Goal: Information Seeking & Learning: Learn about a topic

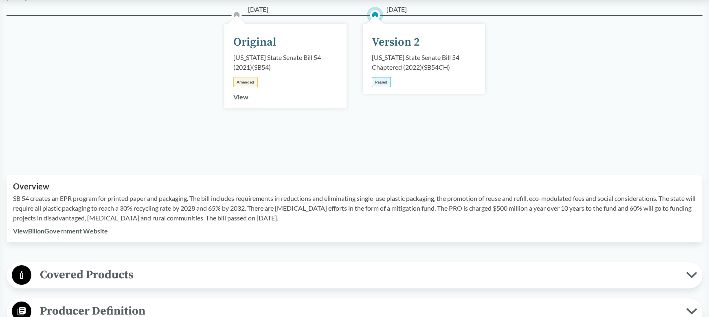
scroll to position [47, 0]
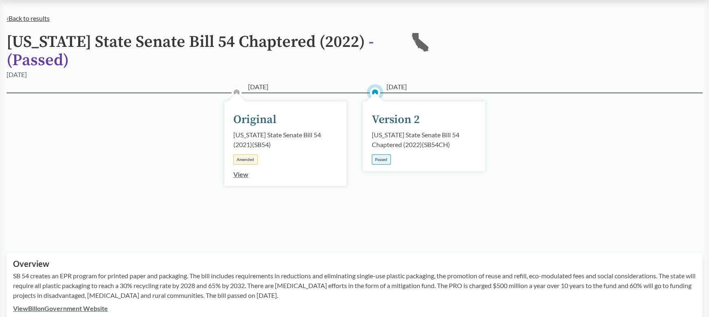
click at [23, 18] on link "‹ Back to results" at bounding box center [28, 18] width 43 height 8
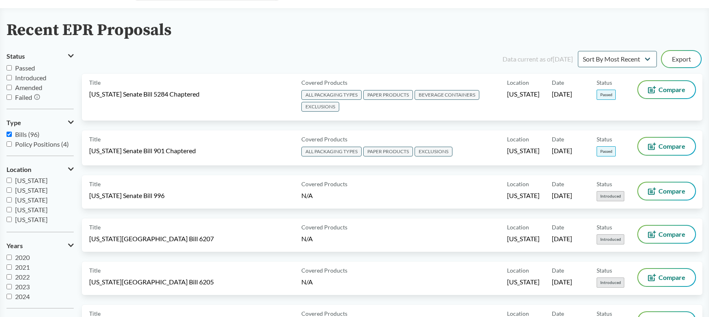
scroll to position [120, 0]
click at [11, 208] on input "[US_STATE]" at bounding box center [9, 207] width 5 height 5
checkbox input "true"
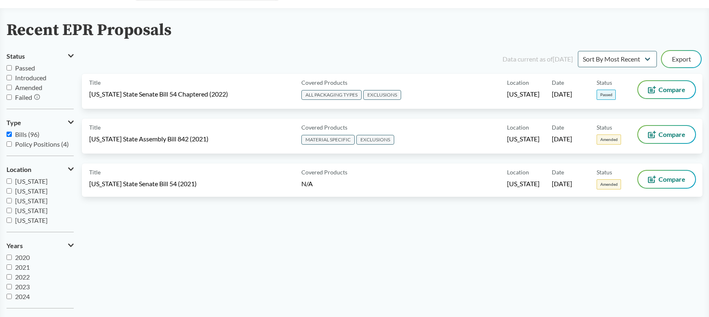
scroll to position [176, 0]
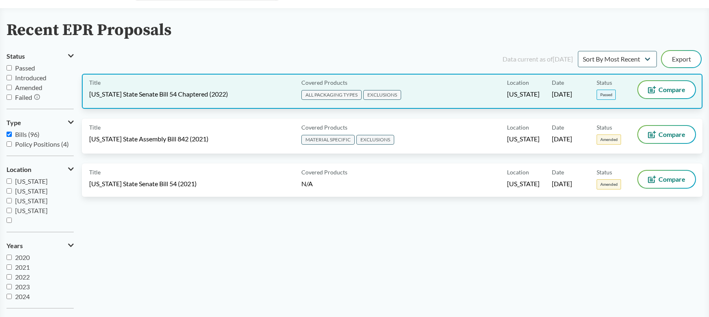
click at [452, 92] on div "Covered Products ALL PACKAGING TYPES EXCLUSIONS" at bounding box center [402, 91] width 209 height 20
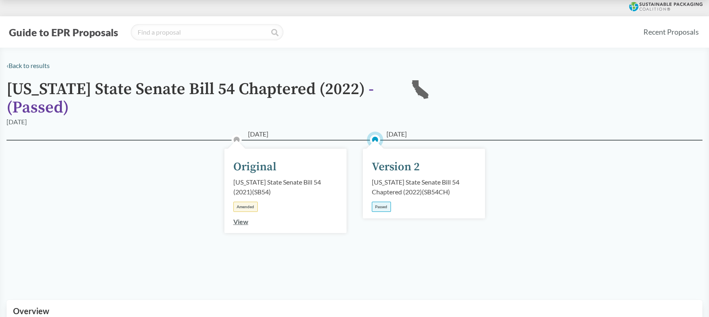
click at [378, 204] on div "Passed" at bounding box center [381, 207] width 19 height 10
click at [381, 207] on div "Passed" at bounding box center [381, 207] width 19 height 10
click at [393, 174] on div "Version 2" at bounding box center [396, 166] width 48 height 17
click at [397, 186] on div "[US_STATE] State Senate Bill 54 Chaptered (2022) ( SB54CH )" at bounding box center [424, 187] width 104 height 20
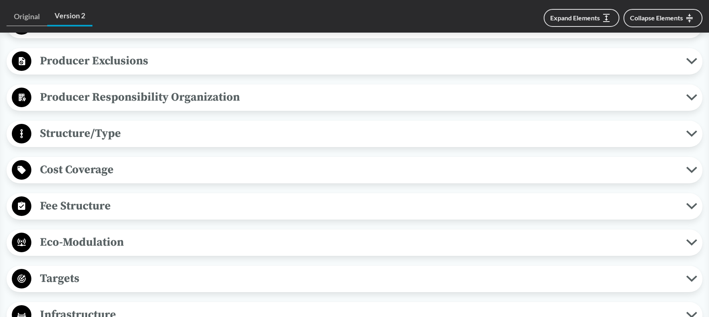
scroll to position [486, 0]
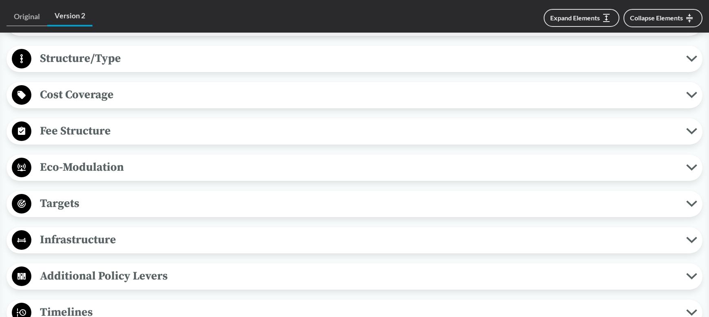
click at [84, 205] on span "Targets" at bounding box center [358, 203] width 655 height 18
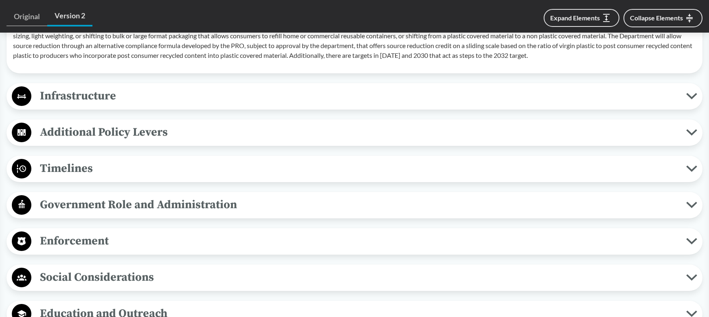
scroll to position [740, 0]
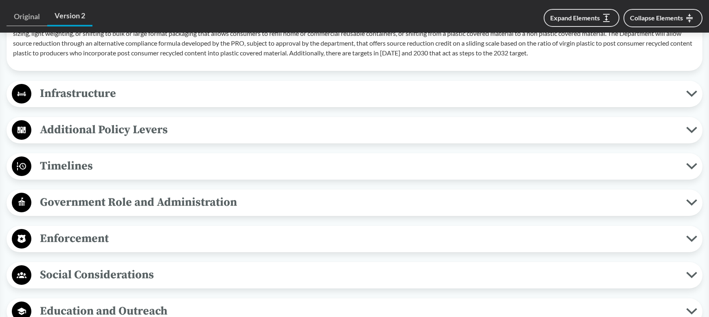
click at [97, 168] on span "Timelines" at bounding box center [358, 166] width 655 height 18
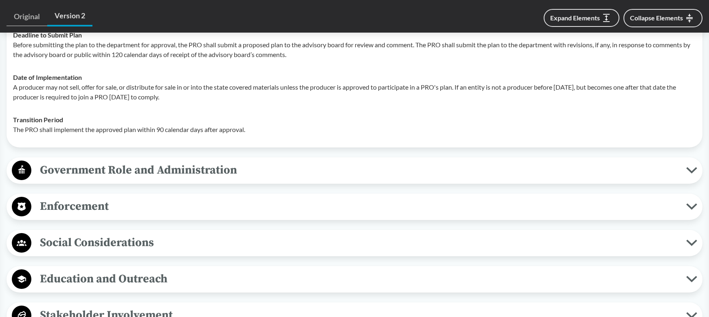
scroll to position [940, 0]
